Goal: Task Accomplishment & Management: Complete application form

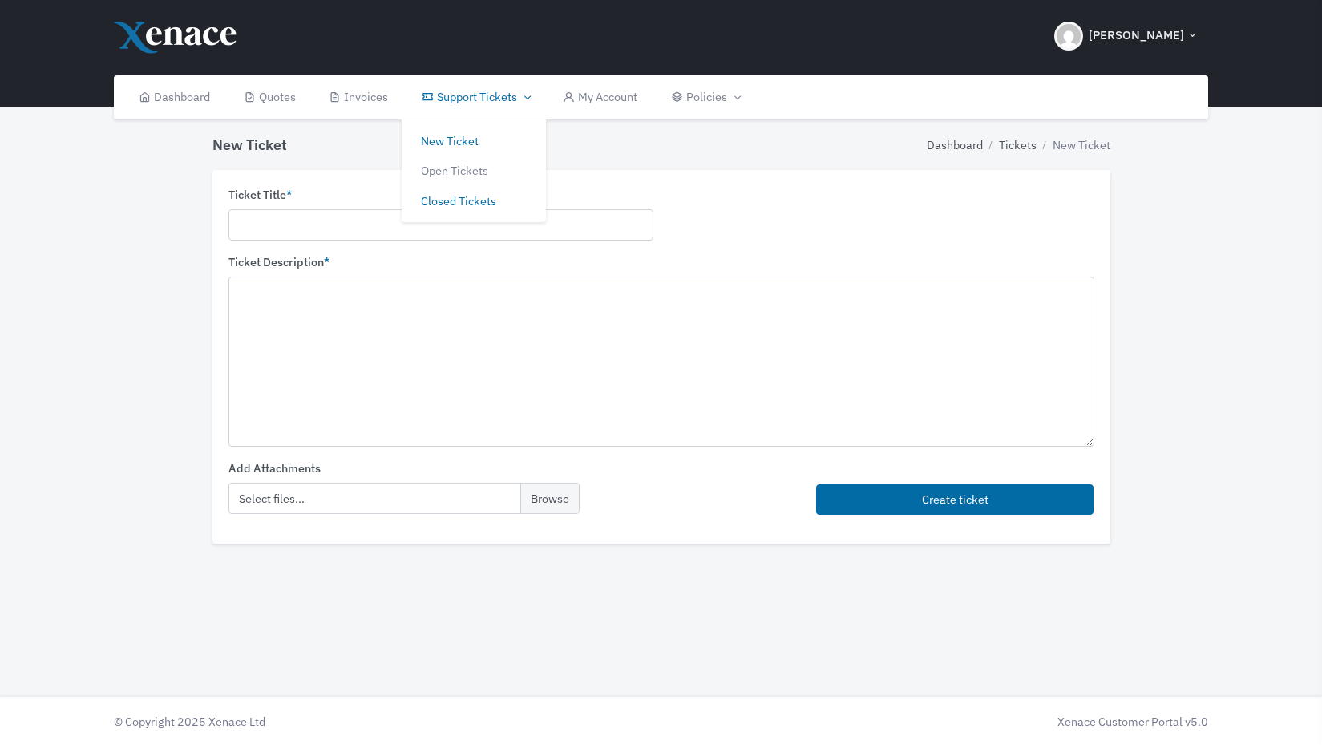
drag, startPoint x: 472, startPoint y: 209, endPoint x: 483, endPoint y: 190, distance: 22.3
click at [483, 190] on link "Closed Tickets" at bounding box center [474, 201] width 144 height 30
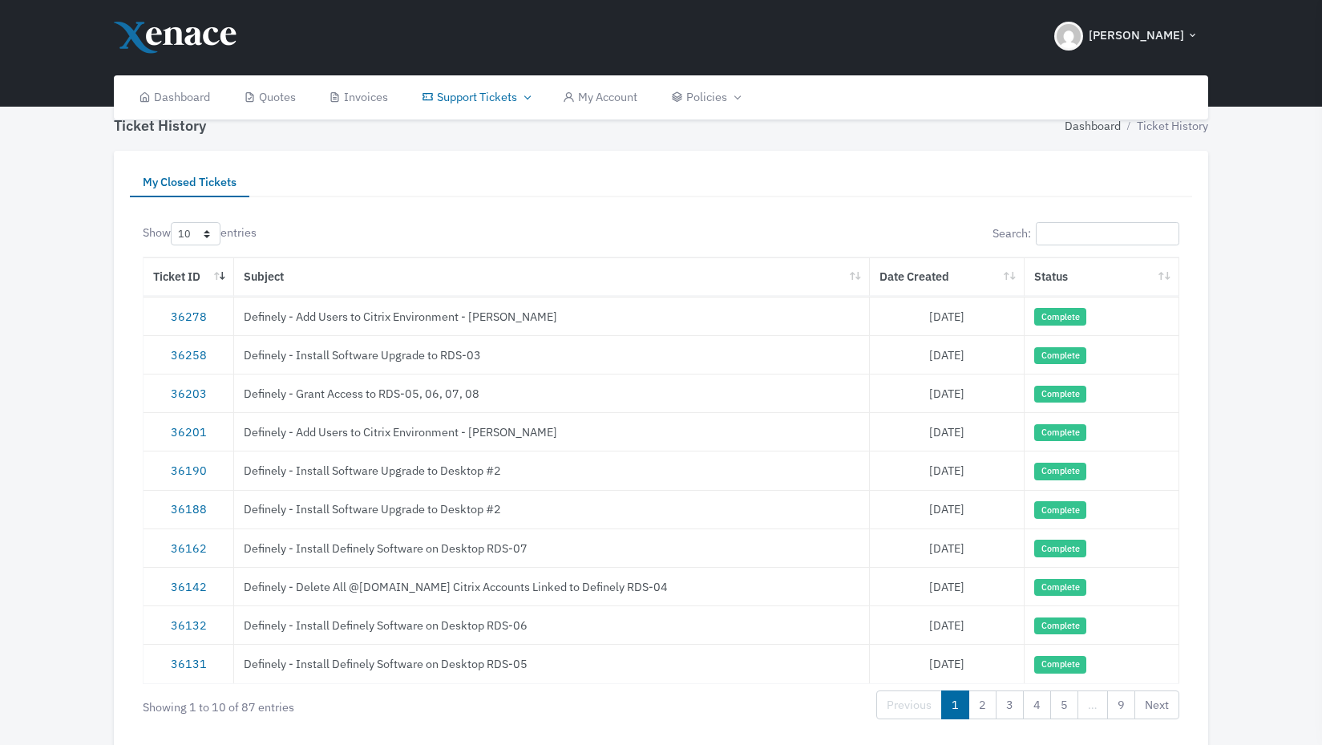
scroll to position [21, 0]
click at [185, 388] on link "36203" at bounding box center [189, 391] width 36 height 15
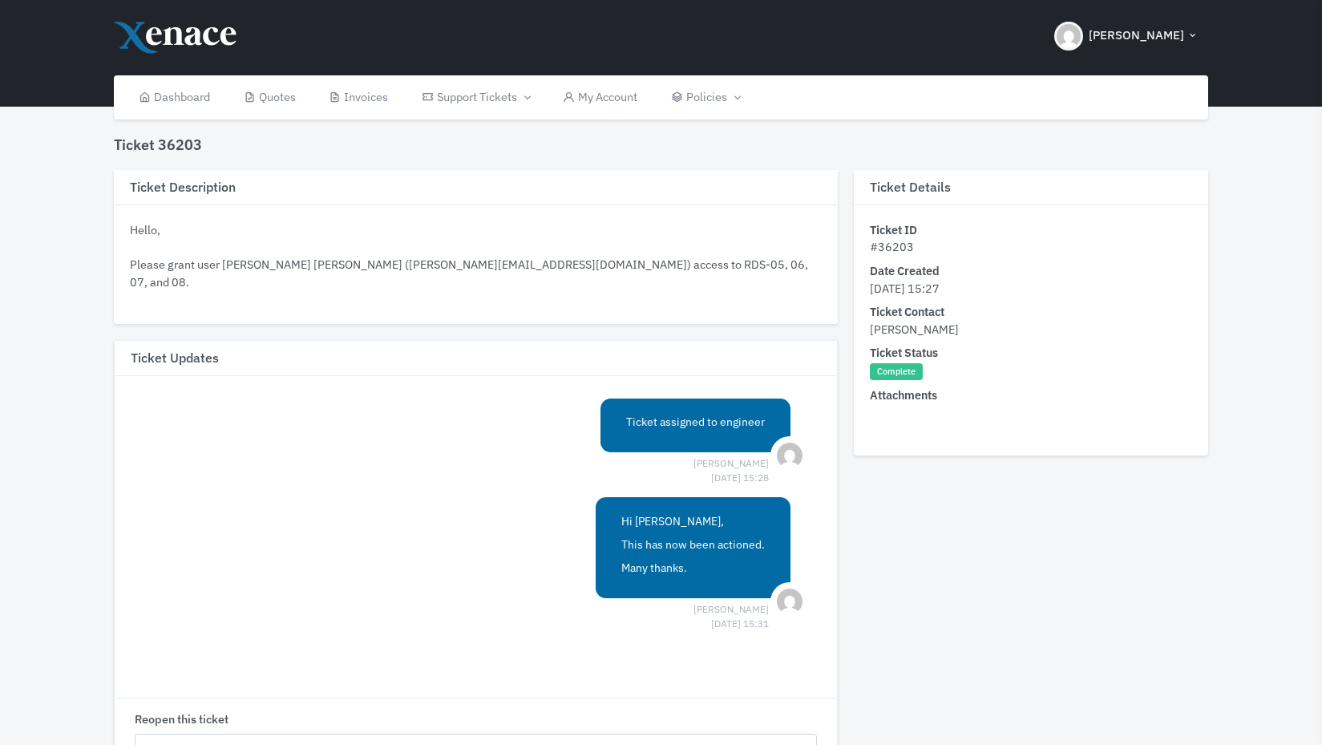
click at [378, 267] on div "Hello, Please grant user [PERSON_NAME] [PERSON_NAME] ([PERSON_NAME][EMAIL_ADDRE…" at bounding box center [476, 273] width 692 height 104
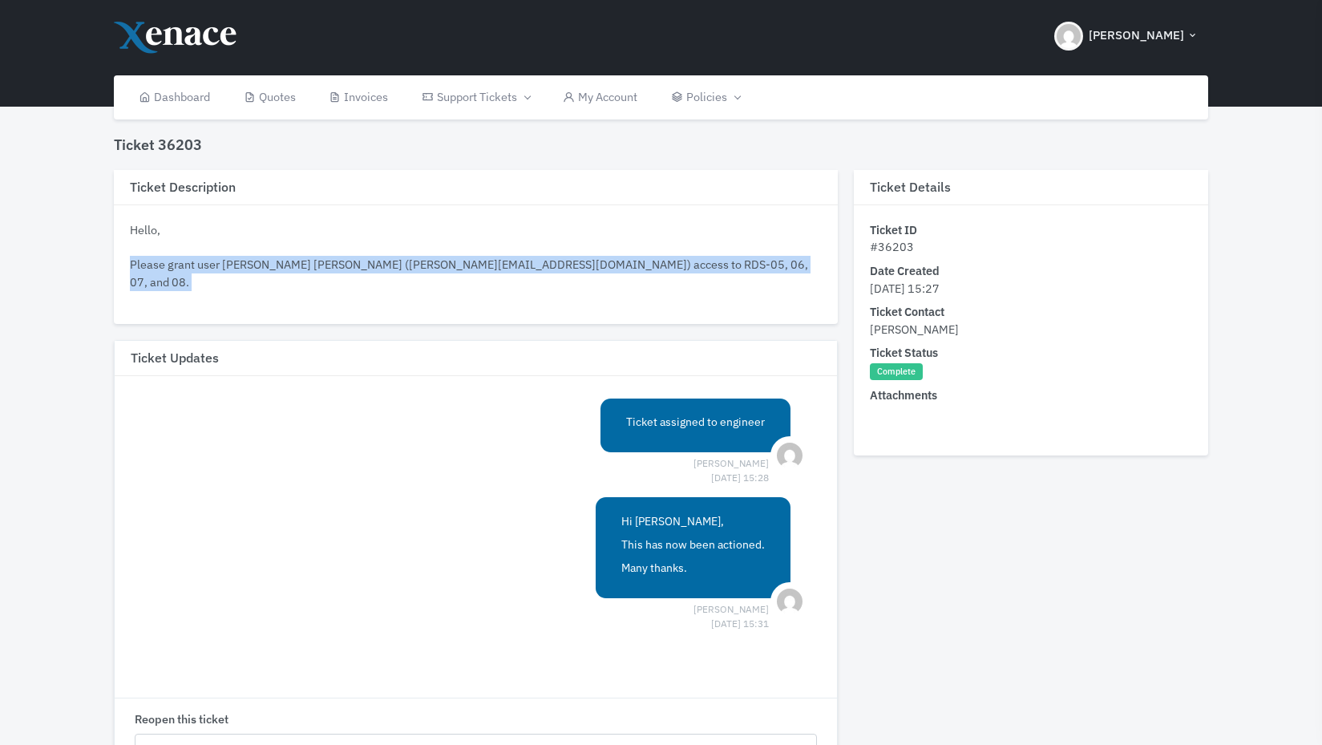
click at [378, 267] on div "Hello, Please grant user [PERSON_NAME] [PERSON_NAME] ([PERSON_NAME][EMAIL_ADDRE…" at bounding box center [476, 273] width 692 height 104
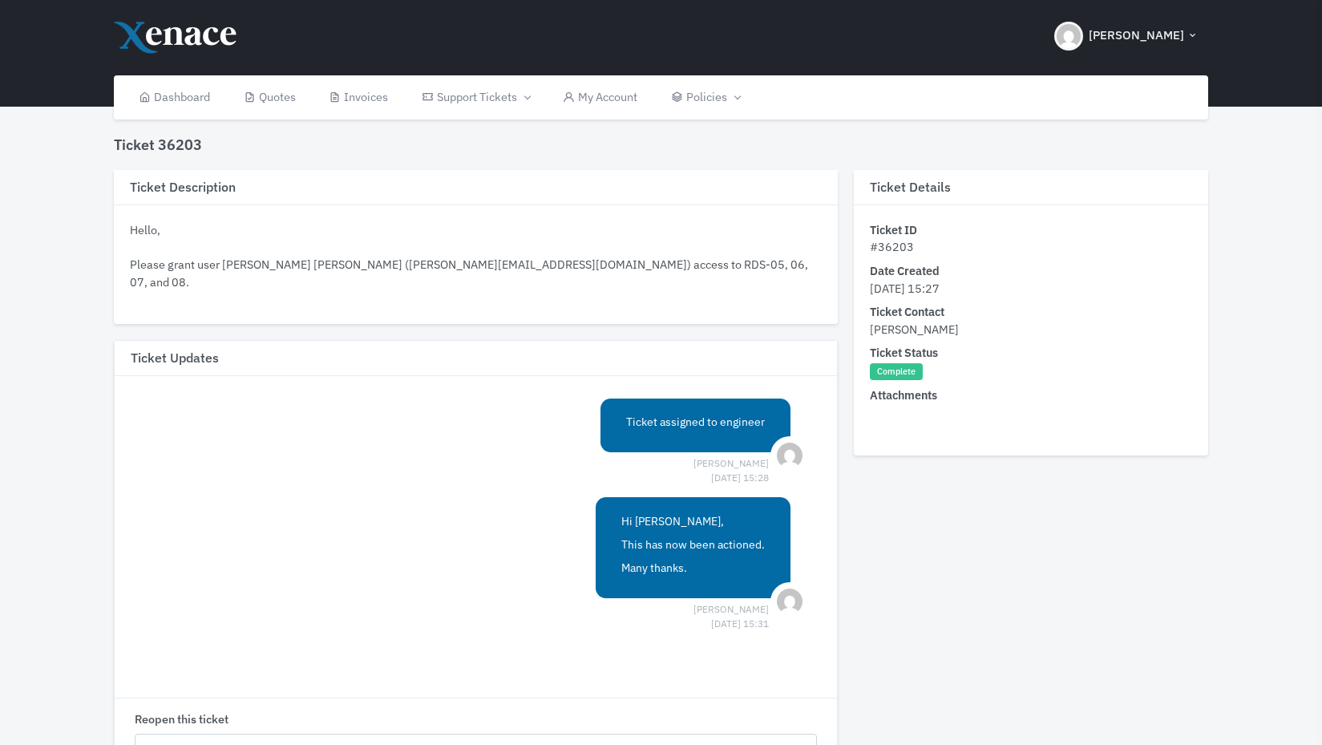
click at [425, 257] on div "Hello, Please grant user [PERSON_NAME] [PERSON_NAME] ([PERSON_NAME][EMAIL_ADDRE…" at bounding box center [476, 273] width 692 height 104
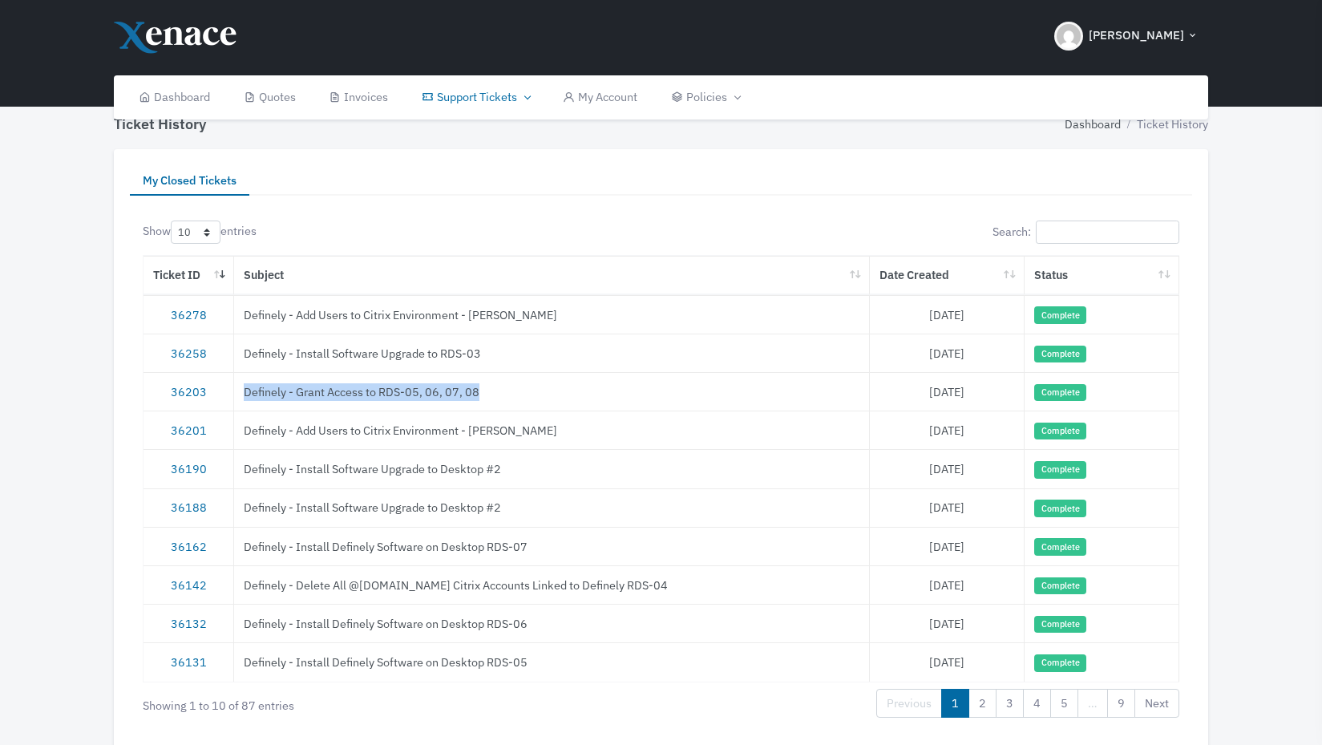
drag, startPoint x: 498, startPoint y: 392, endPoint x: 245, endPoint y: 391, distance: 253.4
click at [245, 391] on td "Definely - Grant Access to RDS-05, 06, 07, 08" at bounding box center [552, 391] width 636 height 38
copy td "Definely - Grant Access to RDS-05, 06, 07, 08"
click at [176, 392] on link "36203" at bounding box center [189, 391] width 36 height 15
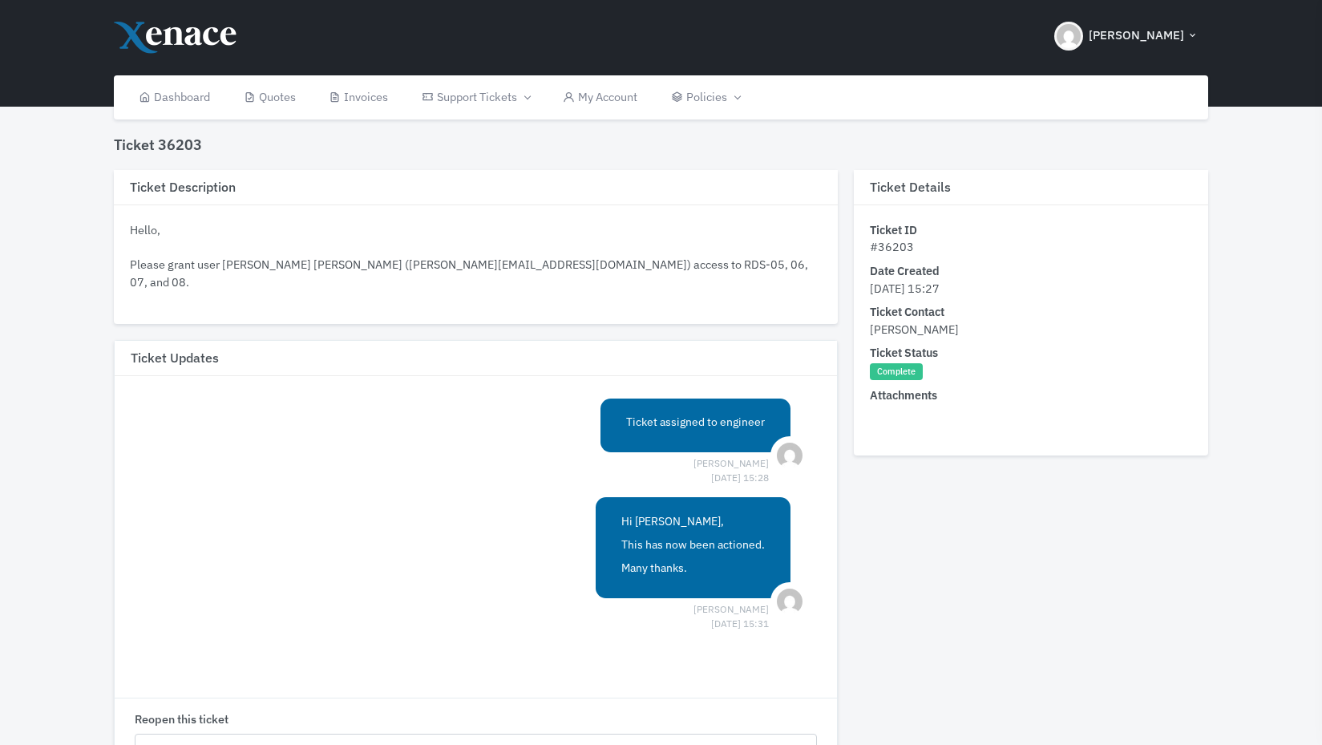
drag, startPoint x: 208, startPoint y: 297, endPoint x: 132, endPoint y: 227, distance: 103.3
click at [132, 227] on div "Hello, Please grant user Bruno Belcastro Pinto (bruno@definely.com) access to R…" at bounding box center [476, 273] width 692 height 104
copy div "Hello, Please grant user Bruno Belcastro Pinto (bruno@definely.com) access to R…"
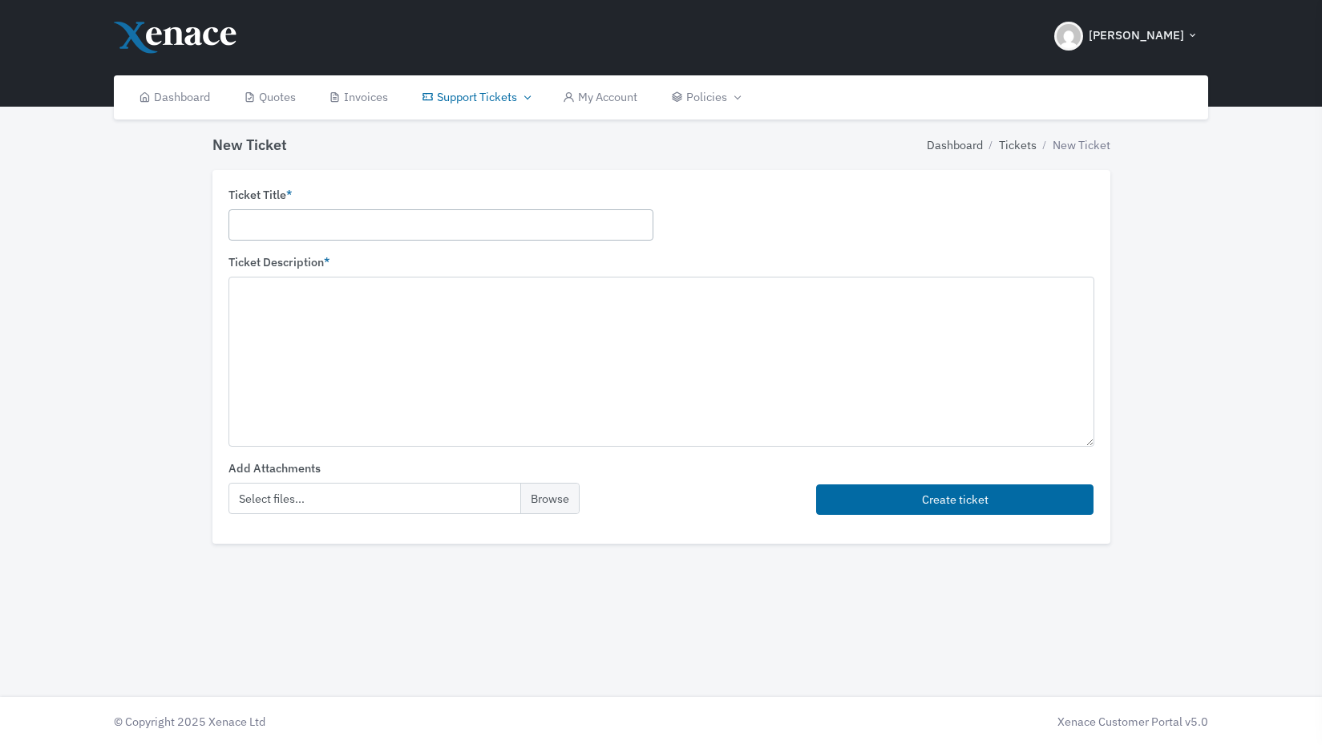
click at [313, 225] on input "text" at bounding box center [441, 224] width 425 height 31
paste input "Definely - Grant Access to RDS-05, 06, 07, 08"
type input "Definely - Grant Access to RDS-05, 06, 07, 08"
click at [311, 341] on textarea at bounding box center [662, 361] width 866 height 169
paste textarea "Hello, Please grant user [PERSON_NAME] [PERSON_NAME] ([PERSON_NAME][EMAIL_ADDRE…"
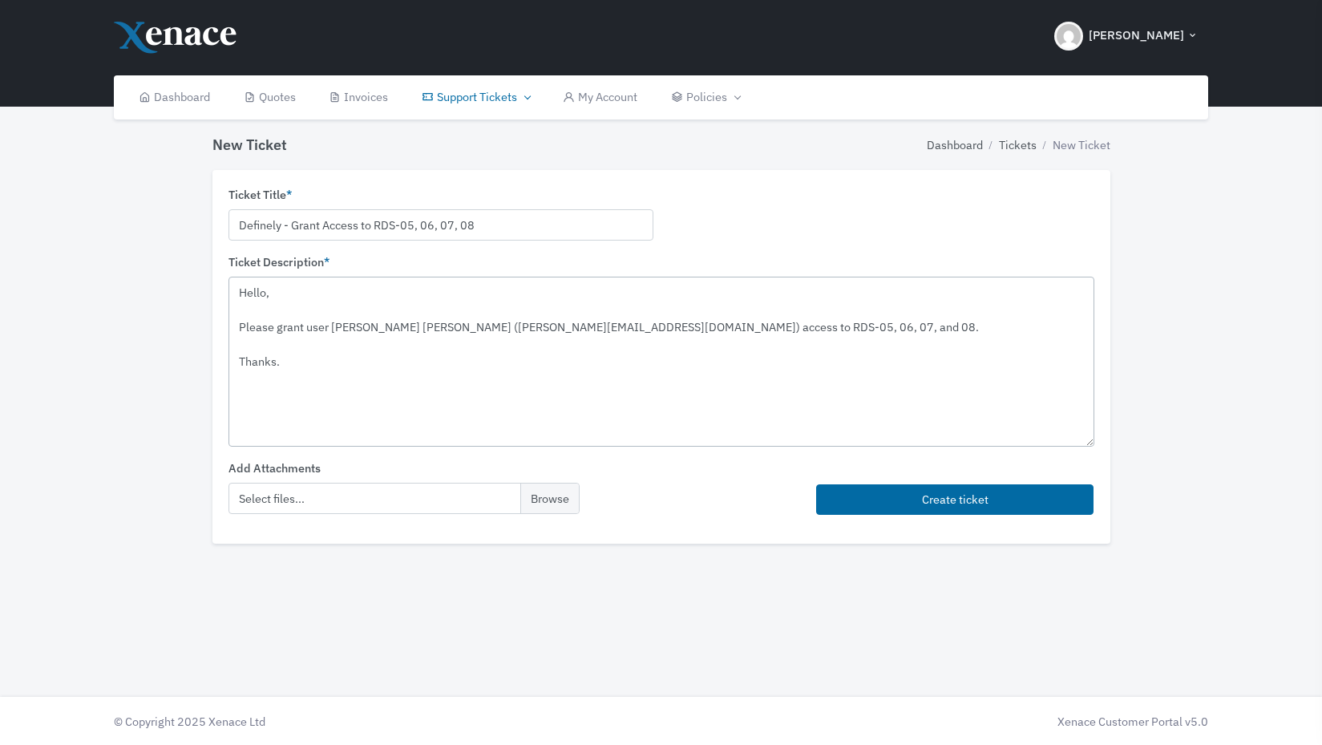
click at [459, 326] on textarea "Hello, Please grant user [PERSON_NAME] [PERSON_NAME] ([PERSON_NAME][EMAIL_ADDRE…" at bounding box center [662, 361] width 866 height 169
click at [429, 326] on textarea "Hello, Please grant user [PERSON_NAME] [PERSON_NAME] ([PERSON_NAME][EMAIL_ADDRE…" at bounding box center [662, 361] width 866 height 169
type textarea "Hello, Please grant user [PERSON_NAME] ([PERSON_NAME][EMAIL_ADDRESS][DOMAIN_NAM…"
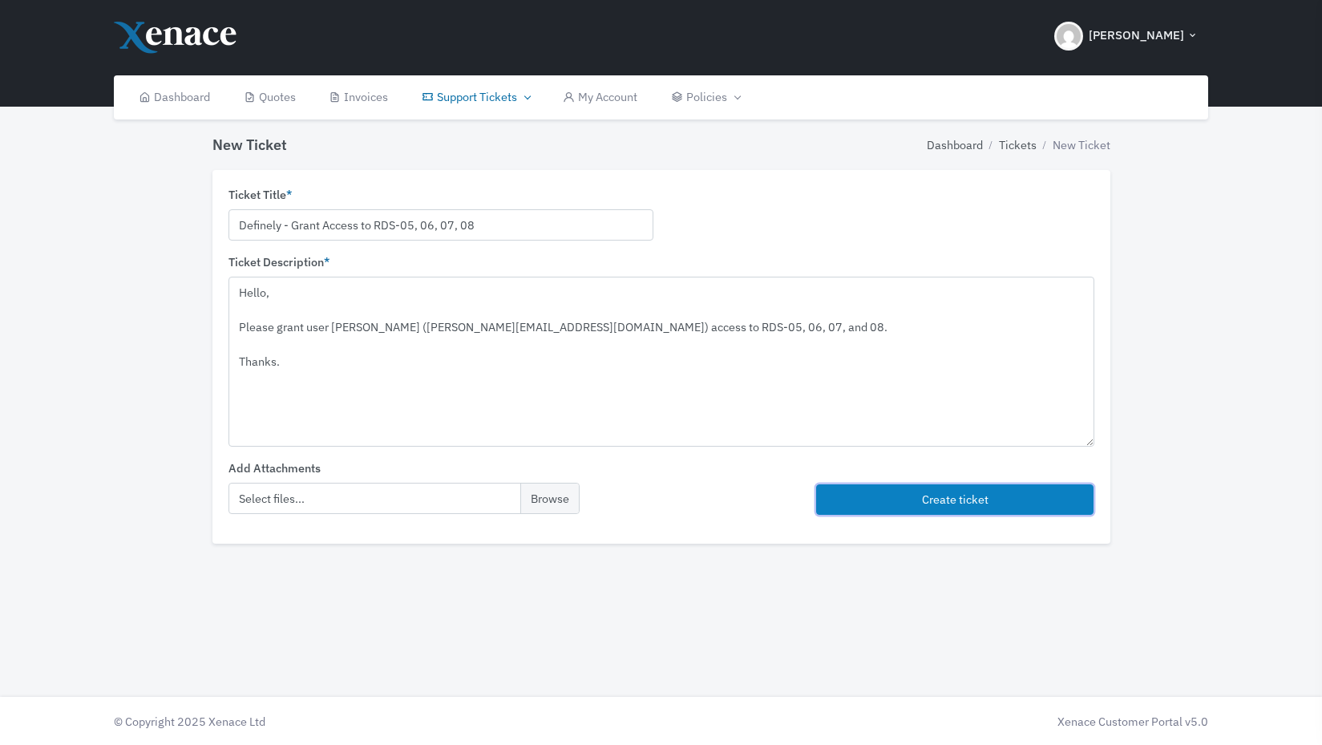
click at [907, 500] on button "Create ticket" at bounding box center [955, 499] width 278 height 31
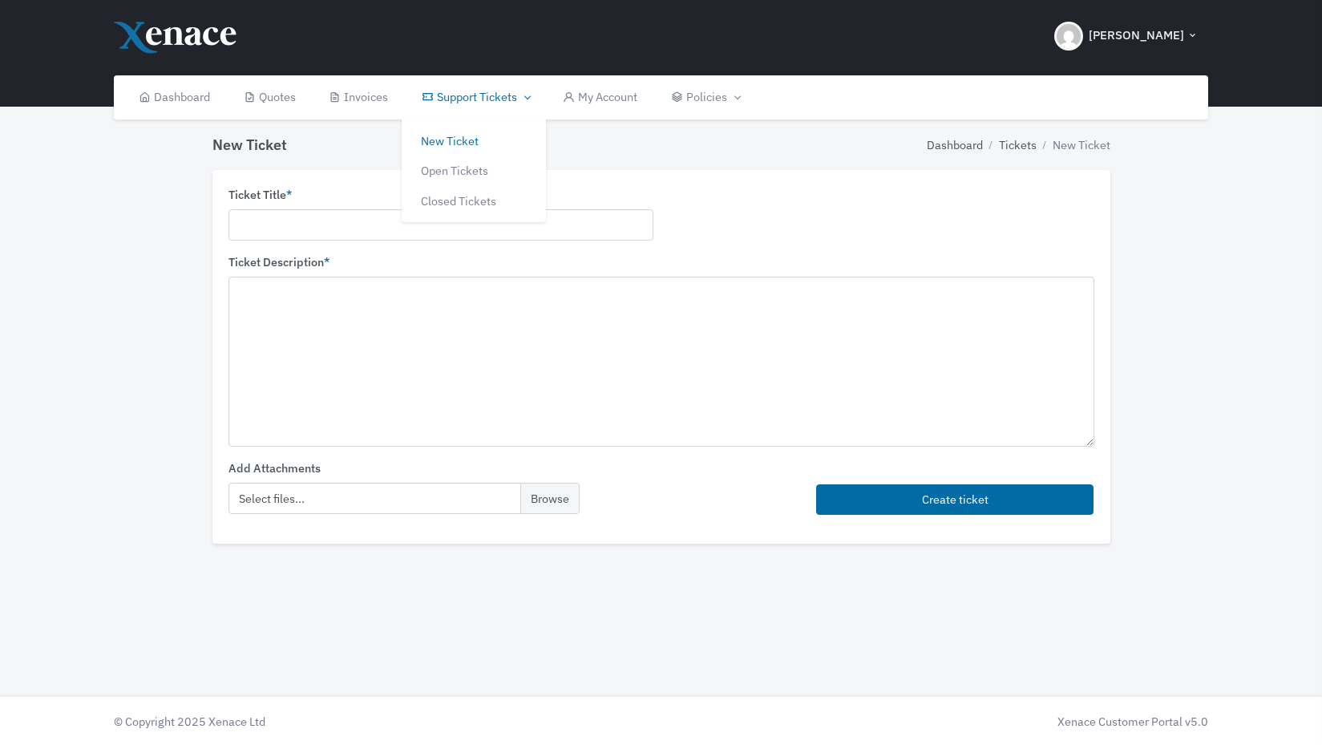
click at [511, 102] on link "Support Tickets" at bounding box center [475, 97] width 141 height 44
click at [468, 203] on link "Closed Tickets" at bounding box center [474, 201] width 144 height 30
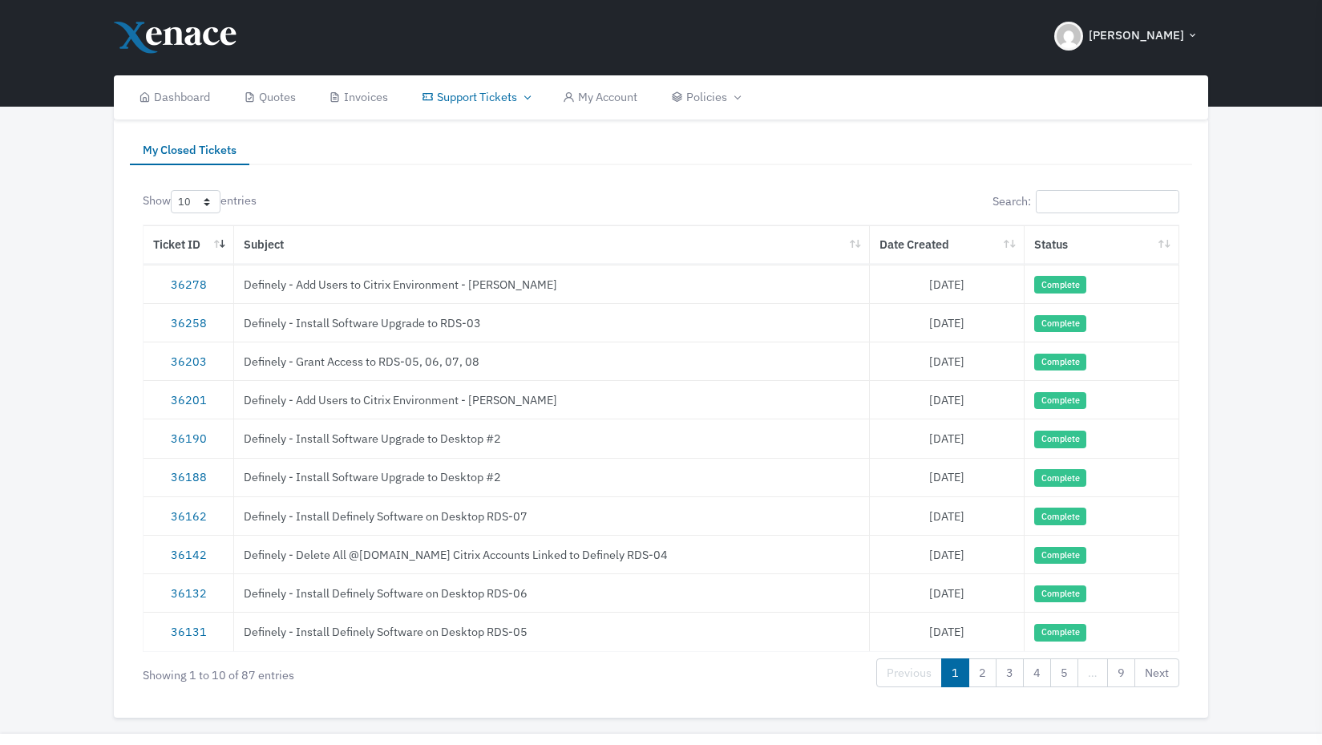
scroll to position [87, 0]
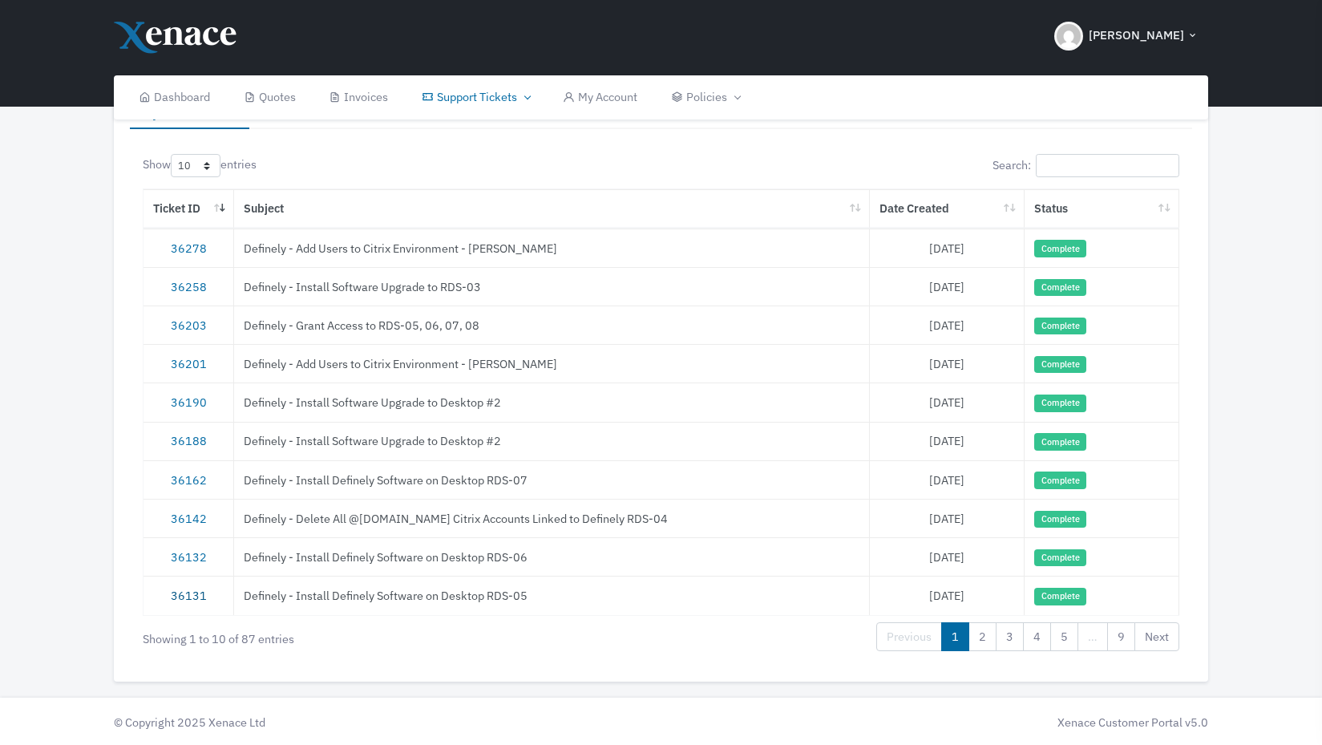
click at [188, 592] on link "36131" at bounding box center [189, 595] width 36 height 15
